Goal: Information Seeking & Learning: Learn about a topic

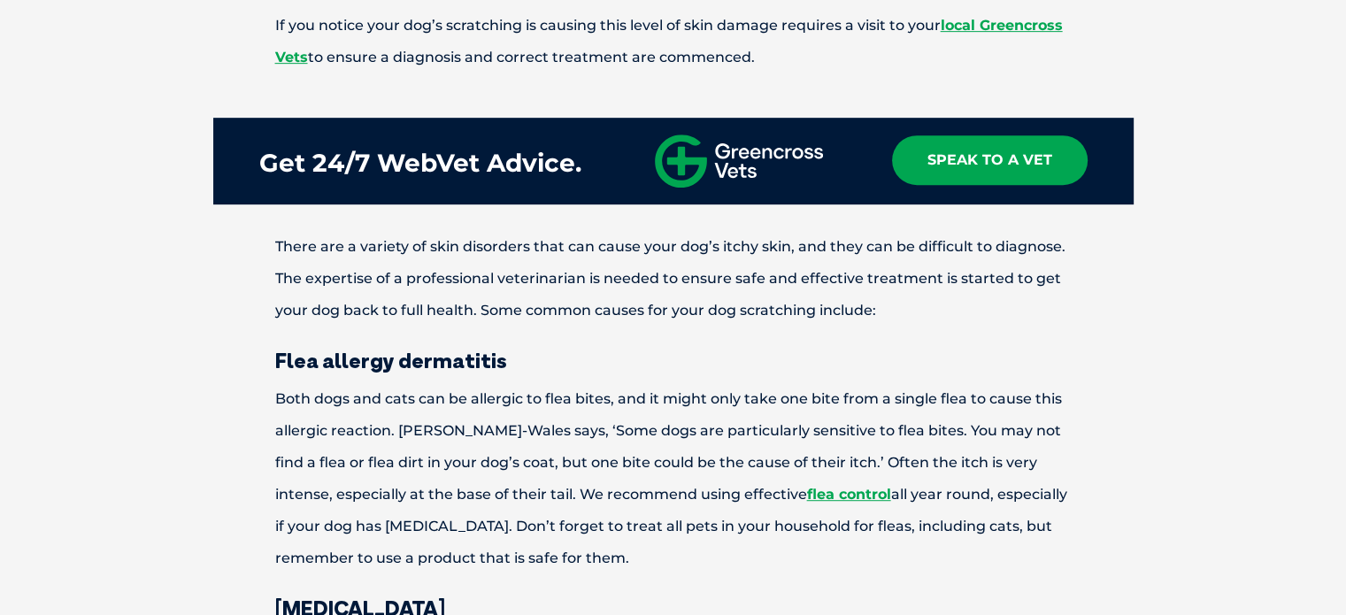
scroll to position [959, 0]
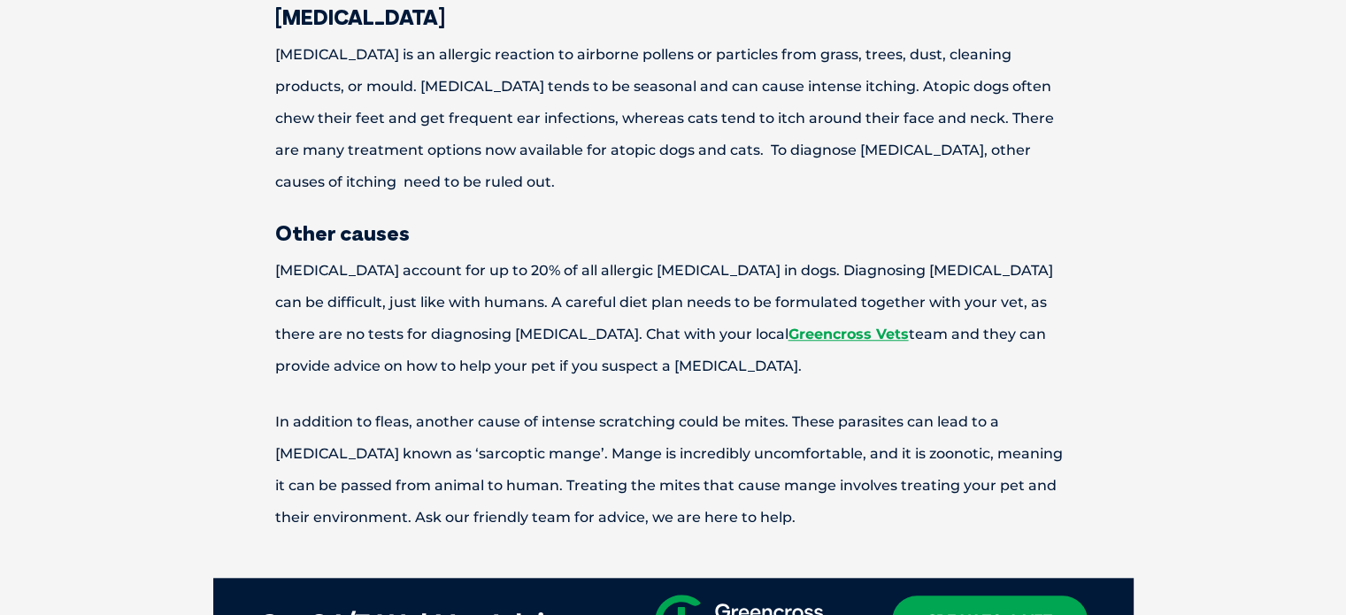
scroll to position [1533, 0]
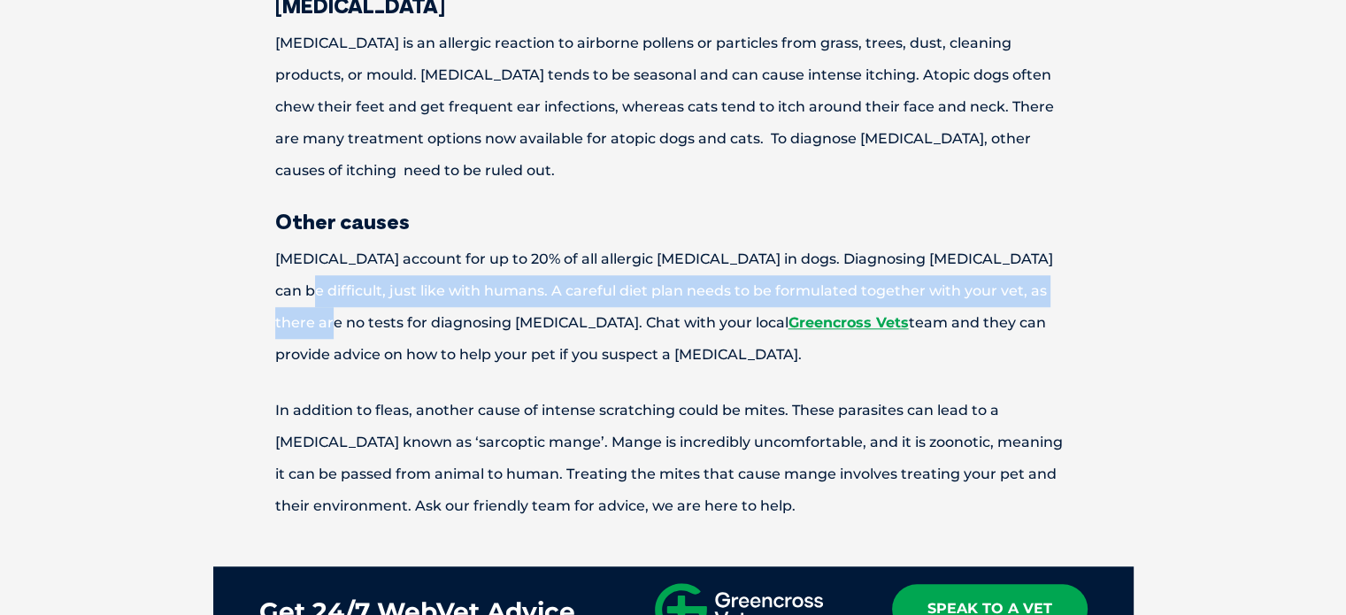
drag, startPoint x: 1314, startPoint y: 270, endPoint x: 1309, endPoint y: 294, distance: 24.5
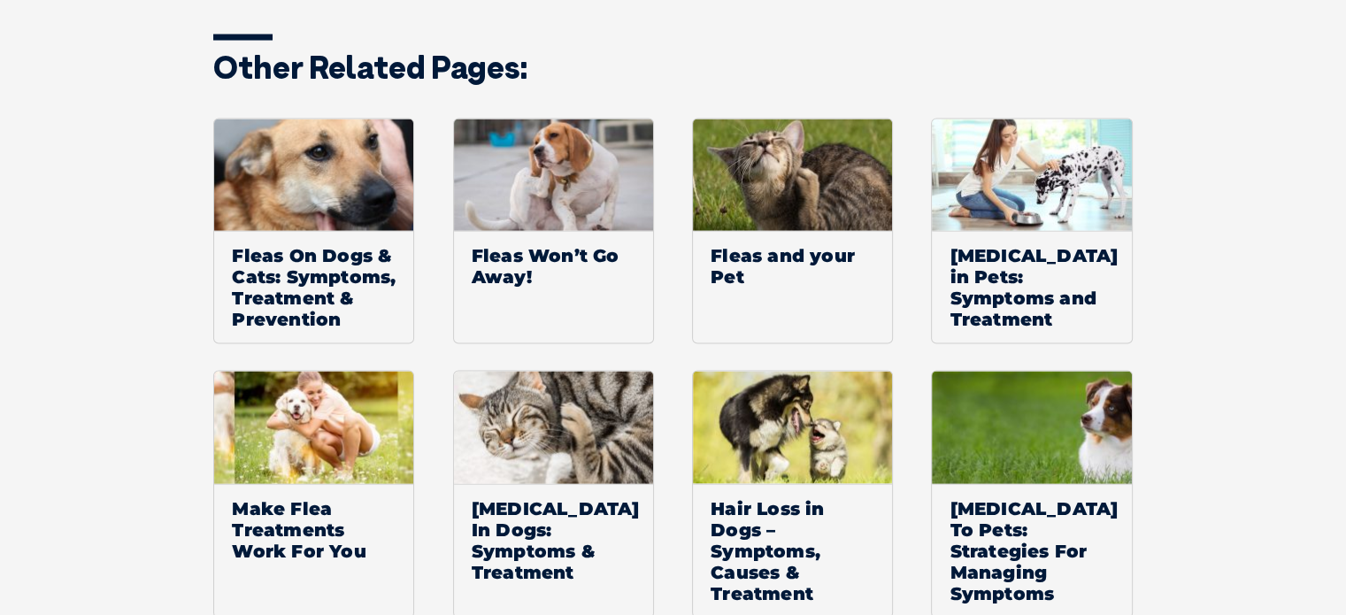
scroll to position [3599, 0]
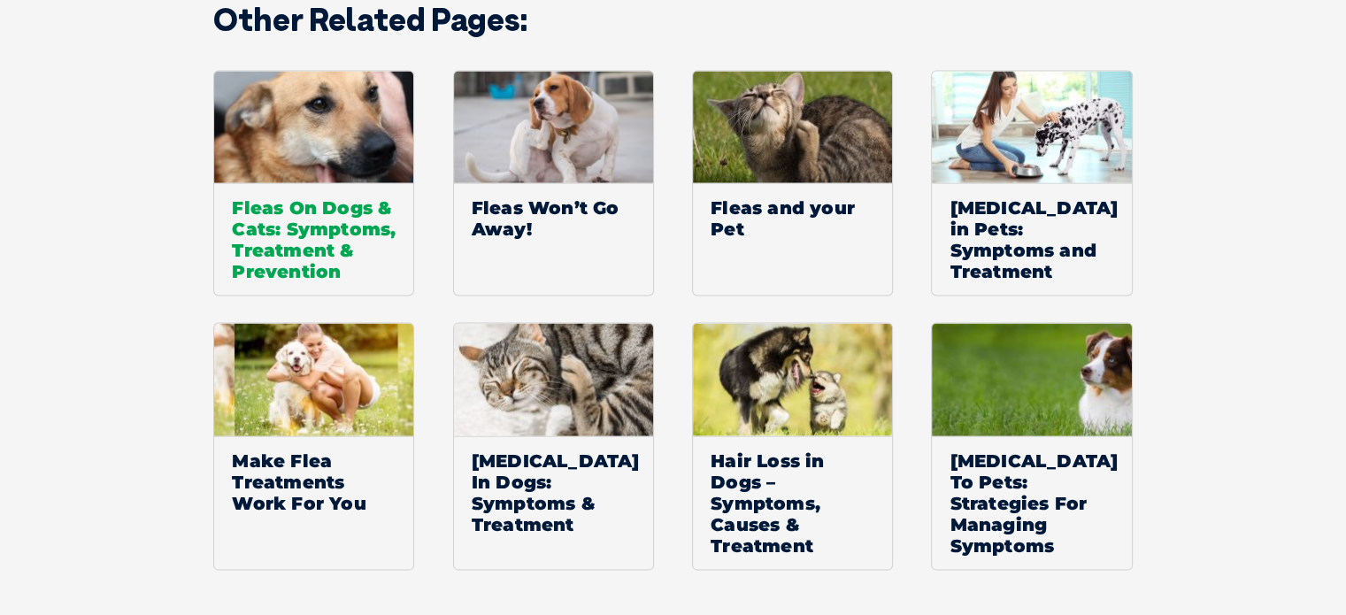
click at [308, 222] on span "Fleas On Dogs & Cats: Symptoms, Treatment & Prevention" at bounding box center [313, 239] width 199 height 112
